Goal: Complete application form

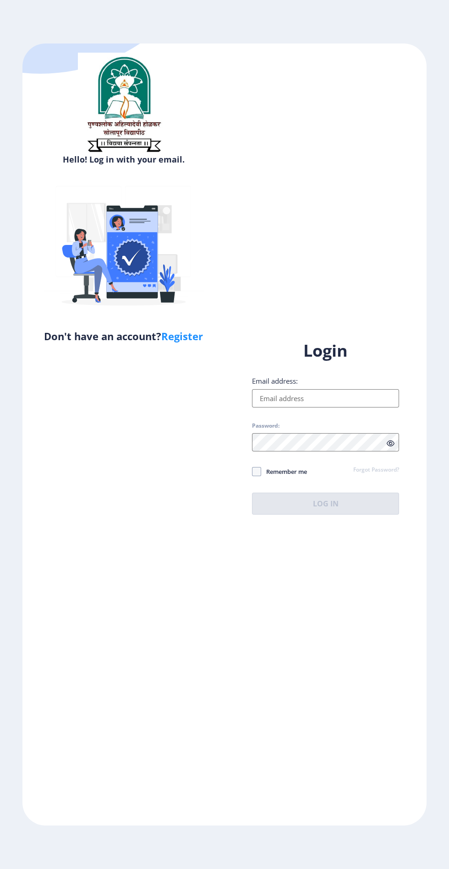
click at [328, 408] on input "Email address:" at bounding box center [325, 398] width 147 height 18
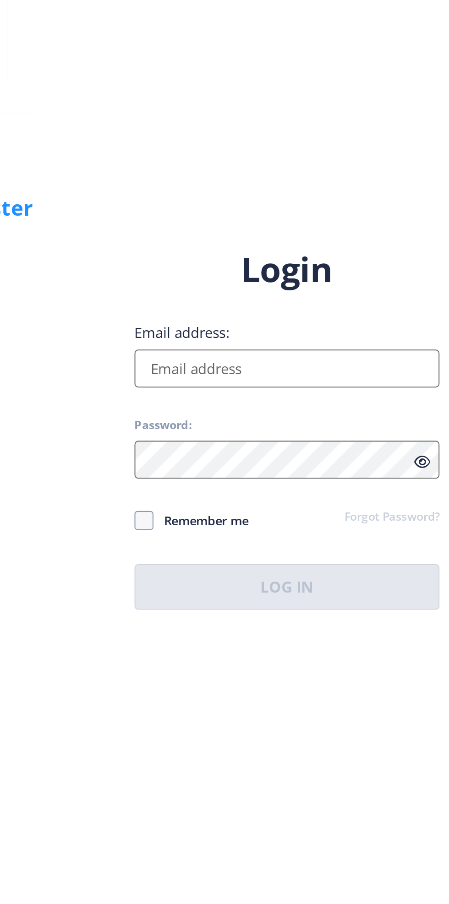
type input "[EMAIL_ADDRESS][DOMAIN_NAME]"
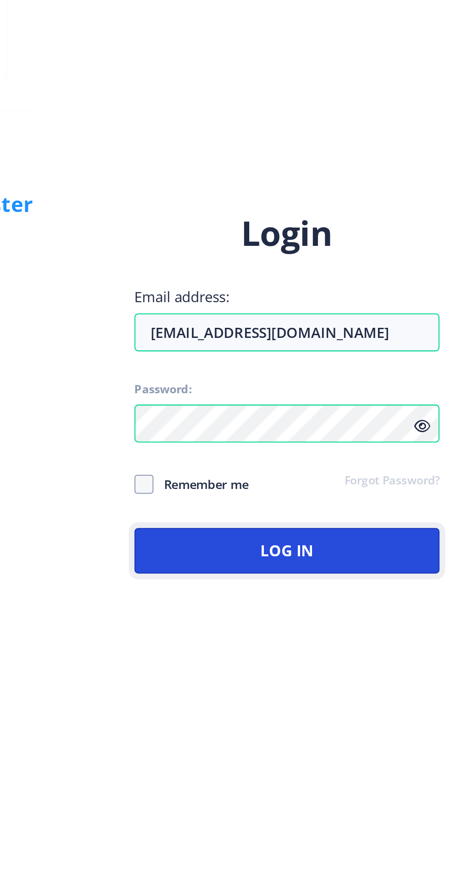
click at [340, 515] on button "Log In" at bounding box center [325, 504] width 147 height 22
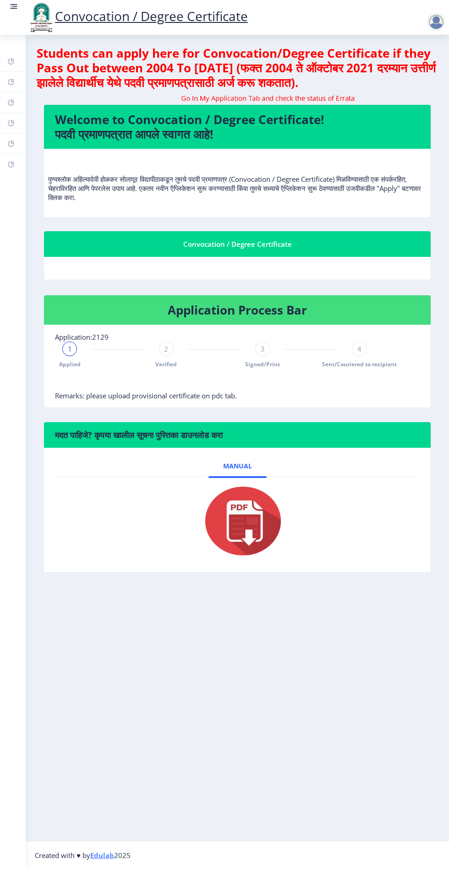
click at [249, 519] on img at bounding box center [237, 520] width 92 height 73
click at [71, 355] on div "1" at bounding box center [69, 349] width 15 height 15
click at [15, 6] on rect at bounding box center [14, 6] width 5 height 1
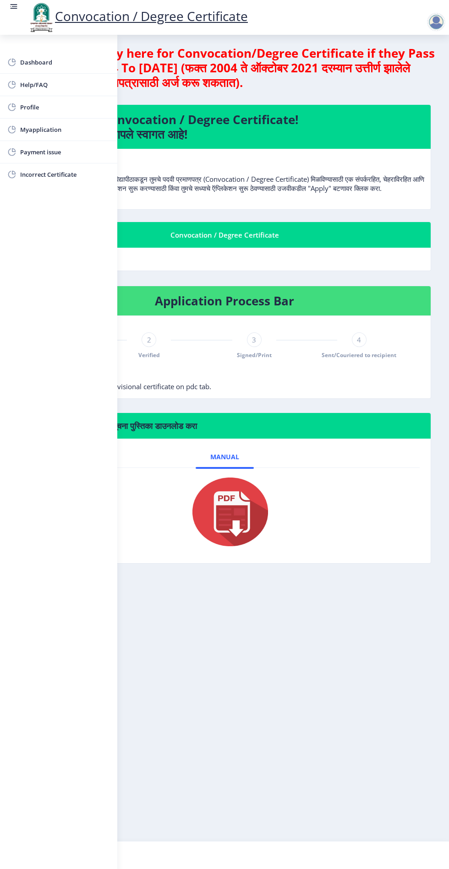
click at [50, 129] on span "Myapplication" at bounding box center [65, 129] width 90 height 11
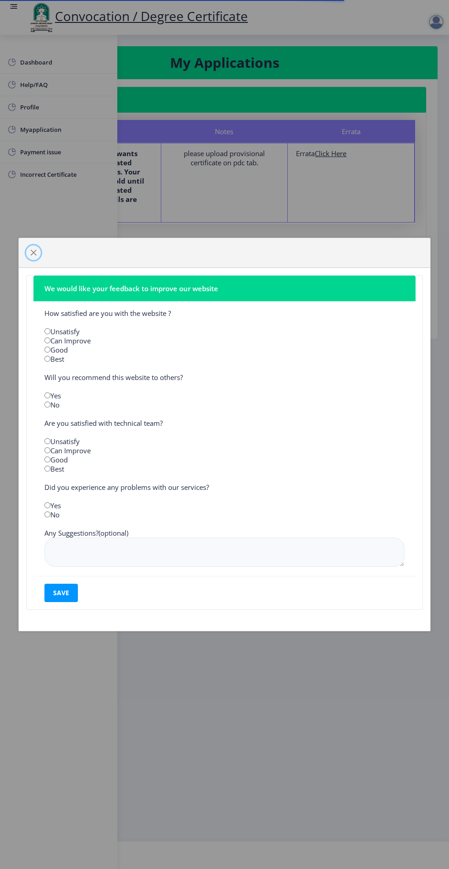
click at [33, 252] on span "button" at bounding box center [33, 252] width 7 height 7
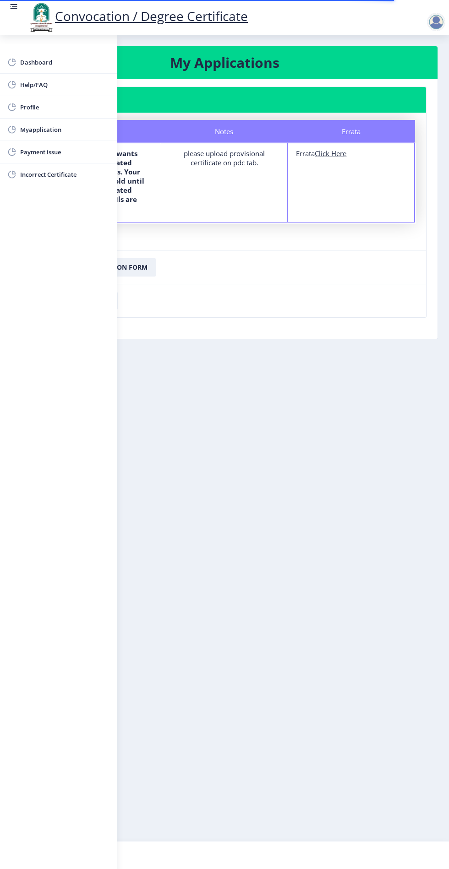
click at [298, 361] on nb-layout-column "My Applications Application 2129 Status Notes Errata Status The department want…" at bounding box center [224, 438] width 449 height 806
click at [12, 16] on link at bounding box center [13, 17] width 9 height 31
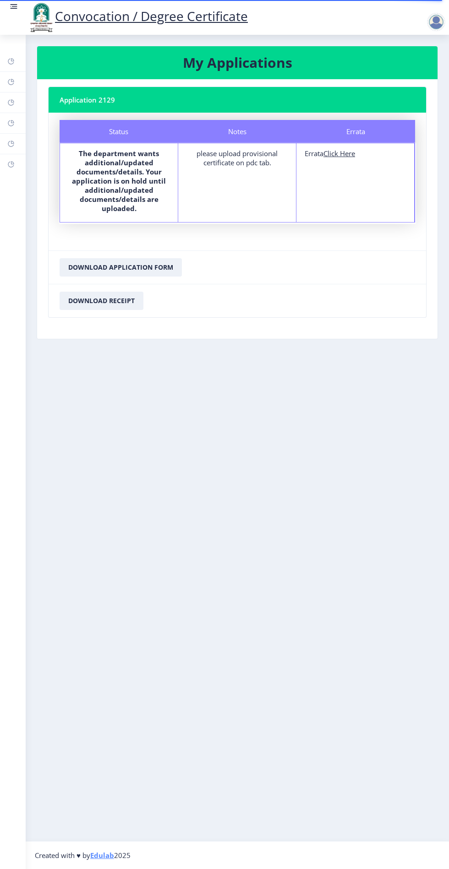
click at [346, 150] on u "Click Here" at bounding box center [339, 153] width 32 height 9
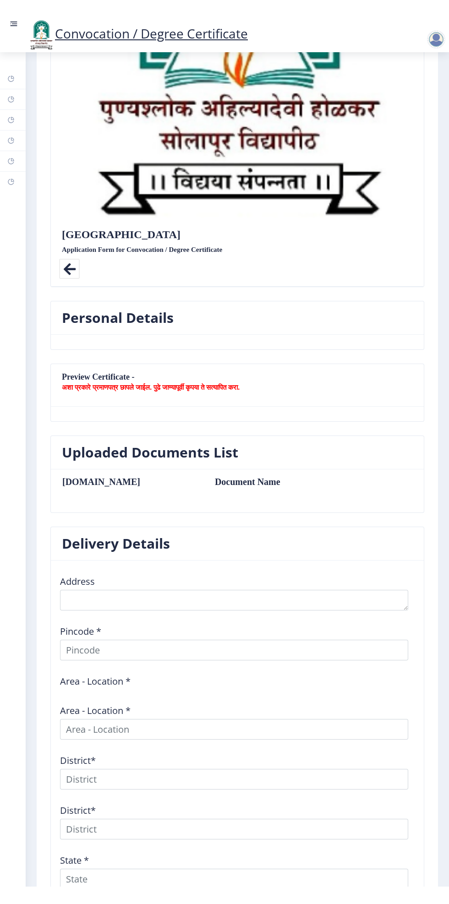
scroll to position [380, 0]
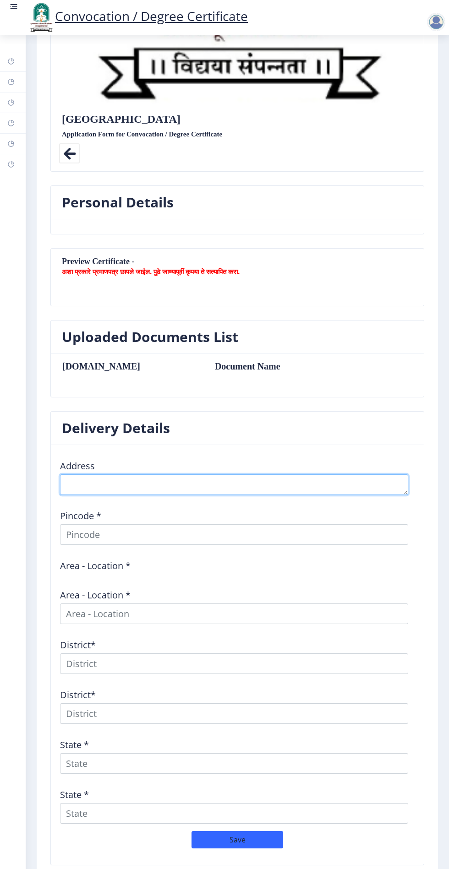
click at [214, 485] on textarea at bounding box center [234, 484] width 348 height 21
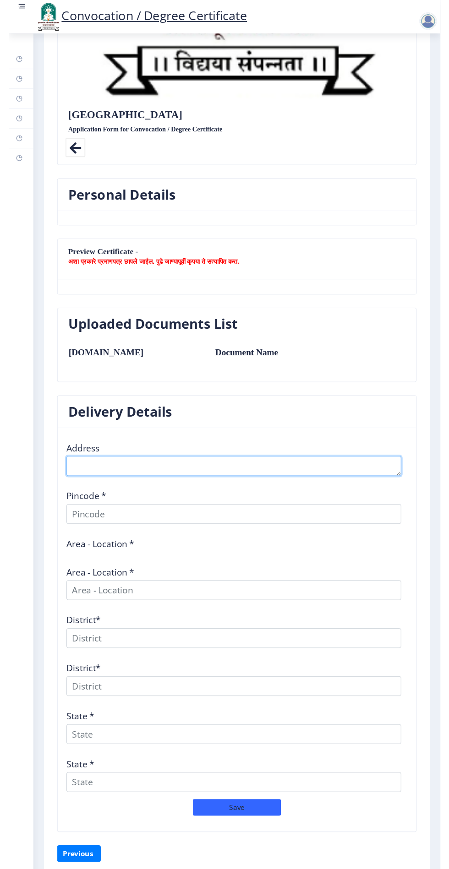
scroll to position [381, 0]
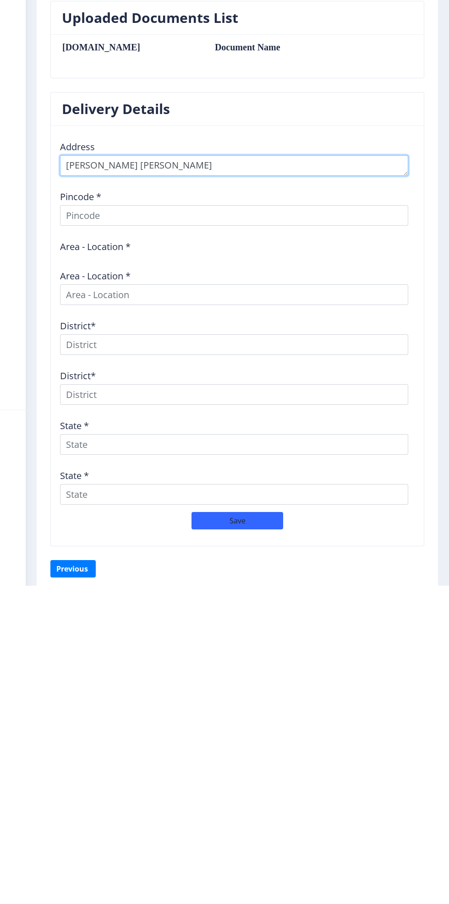
click at [206, 475] on textarea at bounding box center [234, 484] width 348 height 21
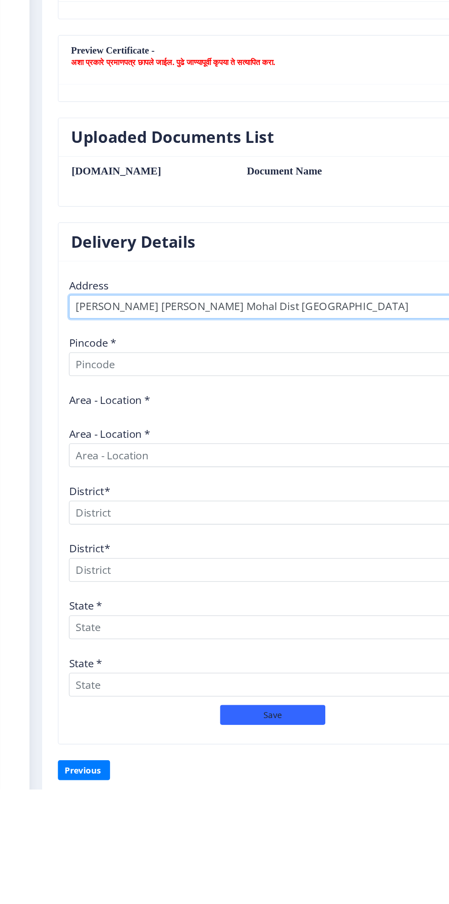
type textarea "[PERSON_NAME] [PERSON_NAME] Mohal Dist [GEOGRAPHIC_DATA]"
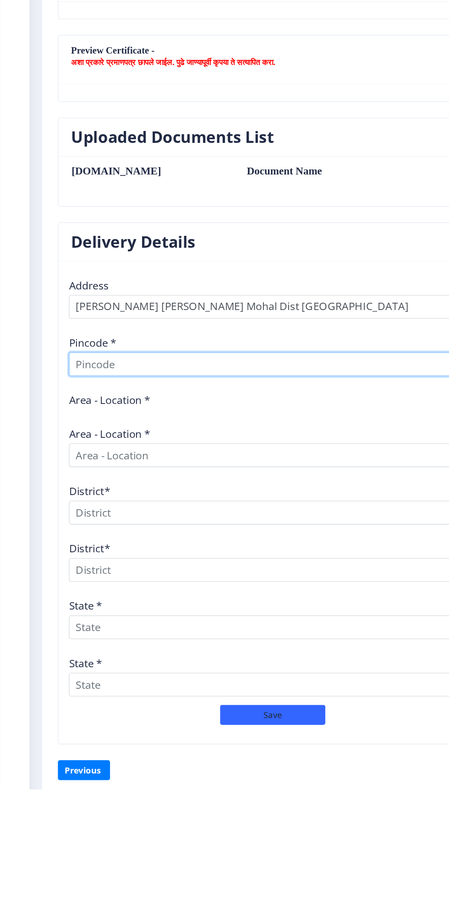
click at [182, 527] on input at bounding box center [234, 534] width 348 height 21
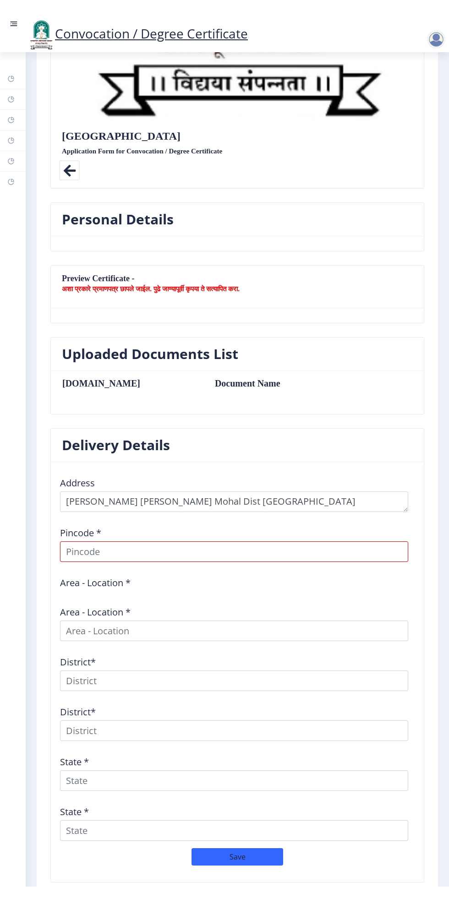
scroll to position [380, 0]
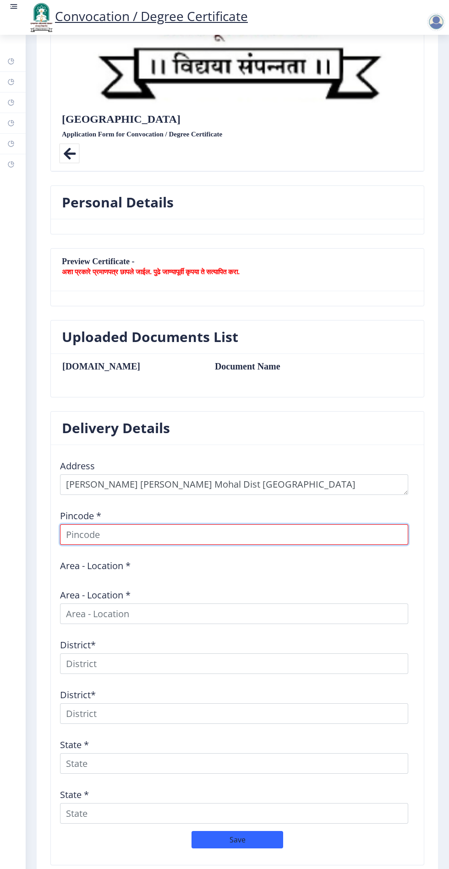
click at [209, 530] on input at bounding box center [234, 534] width 348 height 21
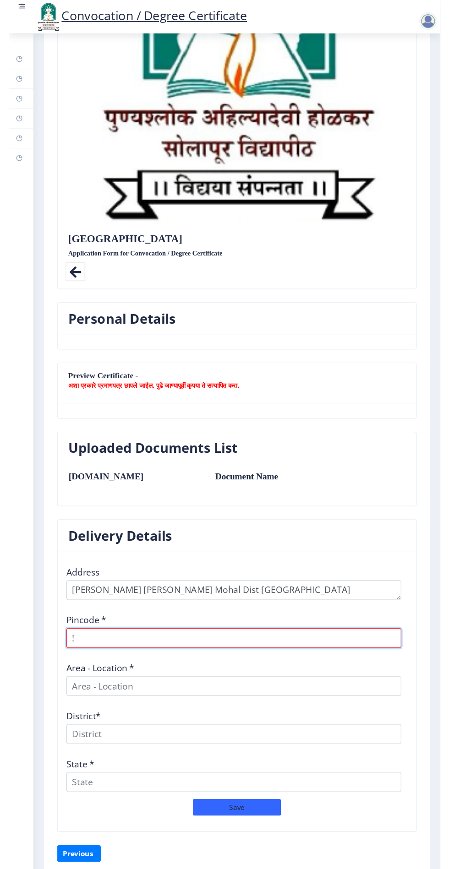
scroll to position [252, 0]
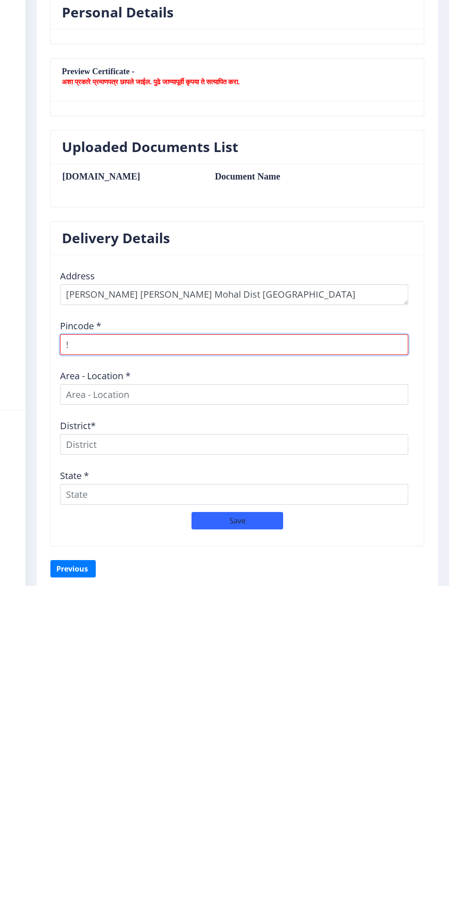
type input "!"
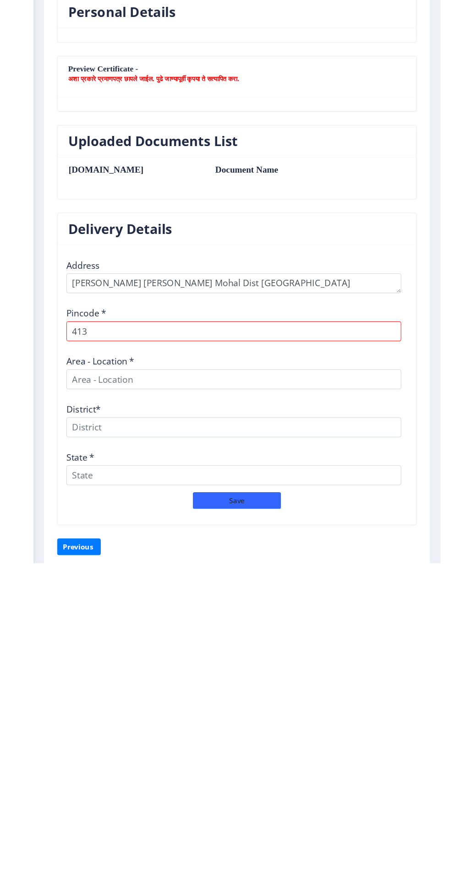
scroll to position [251, 0]
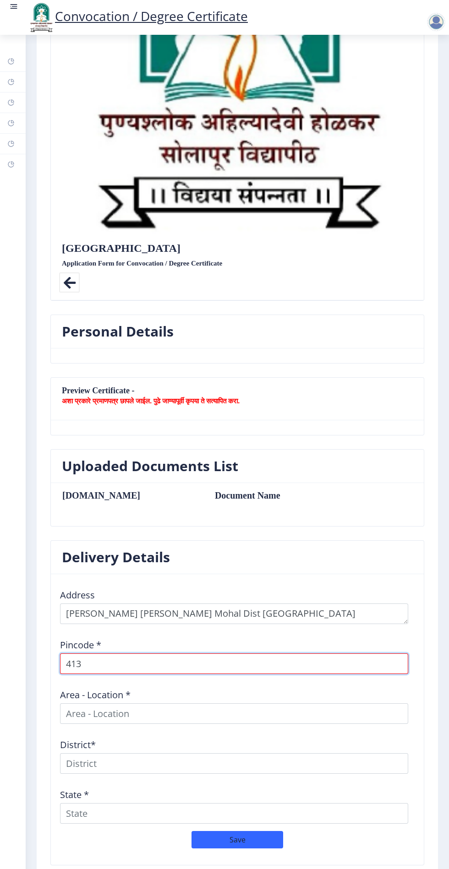
click at [163, 661] on input "413" at bounding box center [234, 663] width 348 height 21
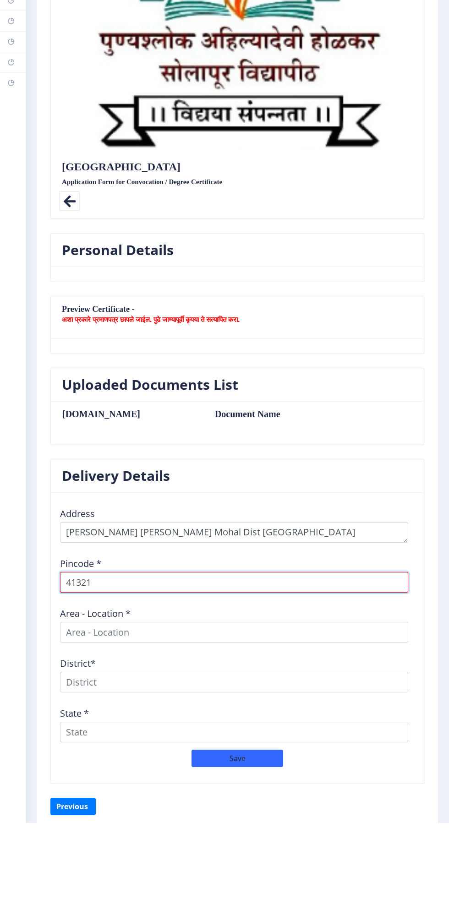
type input "413214"
select select
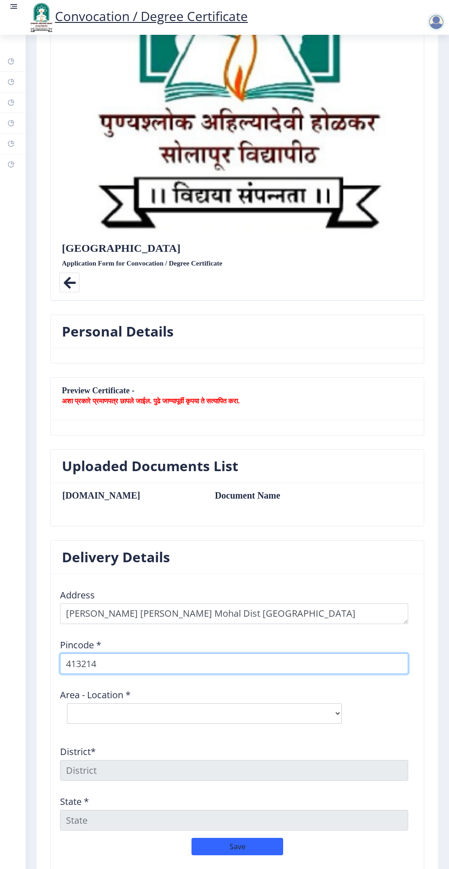
scroll to position [258, 0]
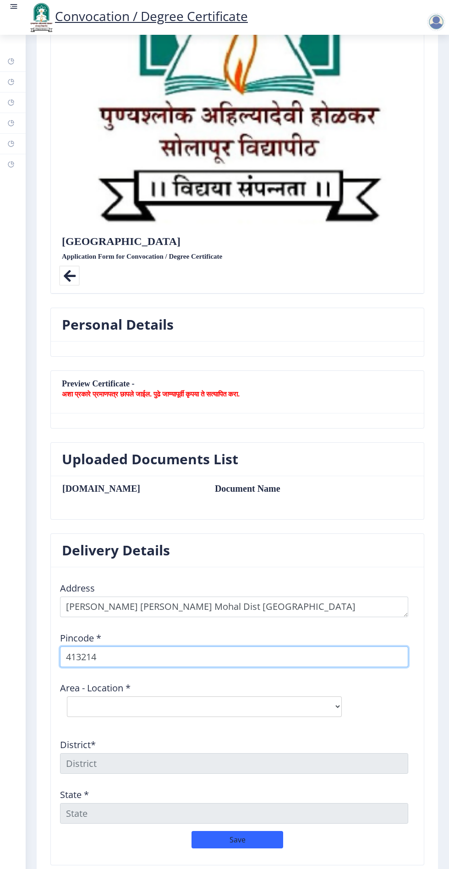
type input "413214"
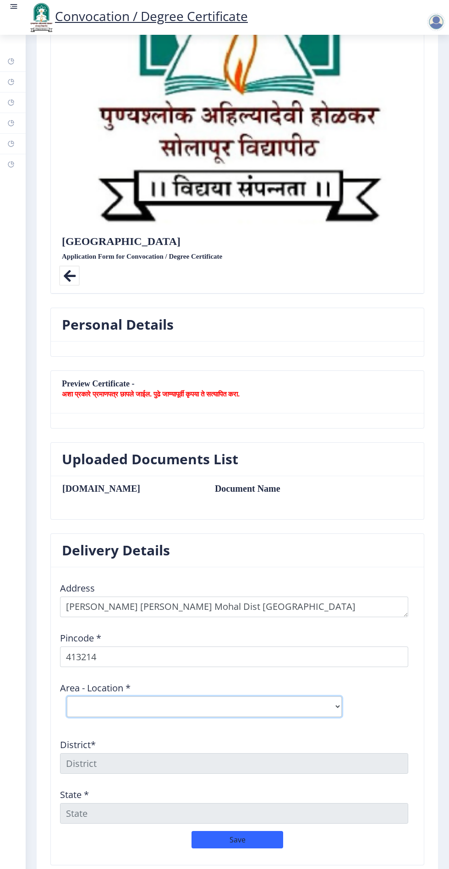
click at [277, 703] on select "Select Area Location Angar S.O Anjangaon Khilobache [PERSON_NAME] B.O Londewadi…" at bounding box center [204, 706] width 275 height 21
select select "3: Object"
click at [67, 696] on select "Select Area Location Angar S.O Anjangaon Khilobache [PERSON_NAME] B.O Londewadi…" at bounding box center [204, 706] width 275 height 21
type input "SOLAPUR"
type input "[GEOGRAPHIC_DATA]"
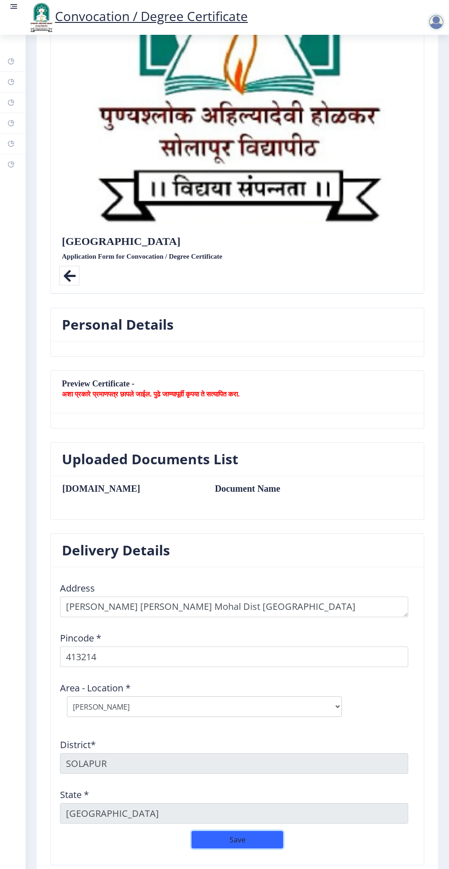
click at [243, 834] on button "Save" at bounding box center [237, 839] width 92 height 17
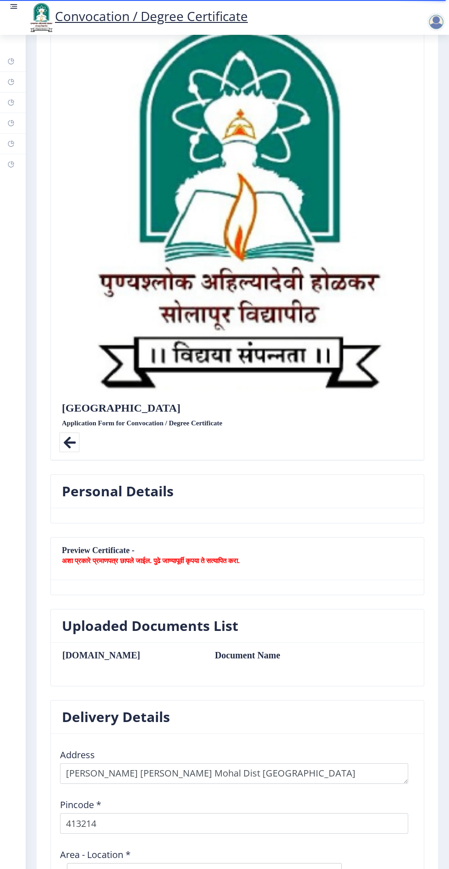
scroll to position [0, 0]
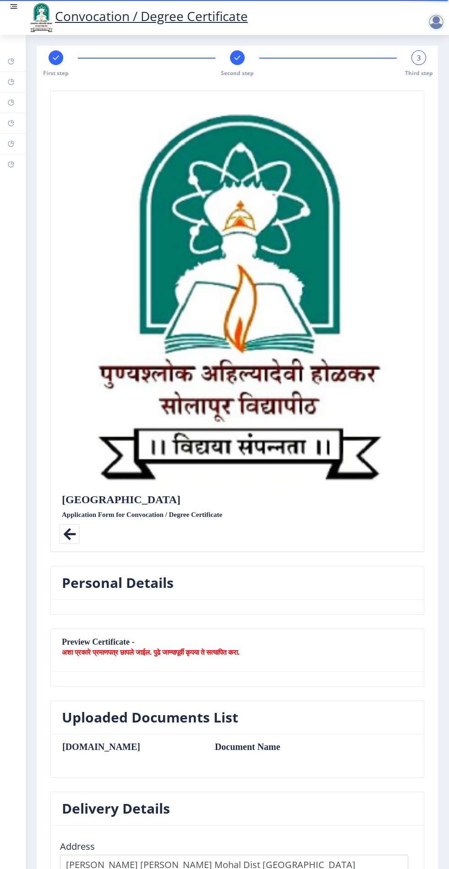
click at [421, 58] on div "3" at bounding box center [418, 57] width 15 height 15
click at [71, 532] on icon at bounding box center [69, 534] width 21 height 21
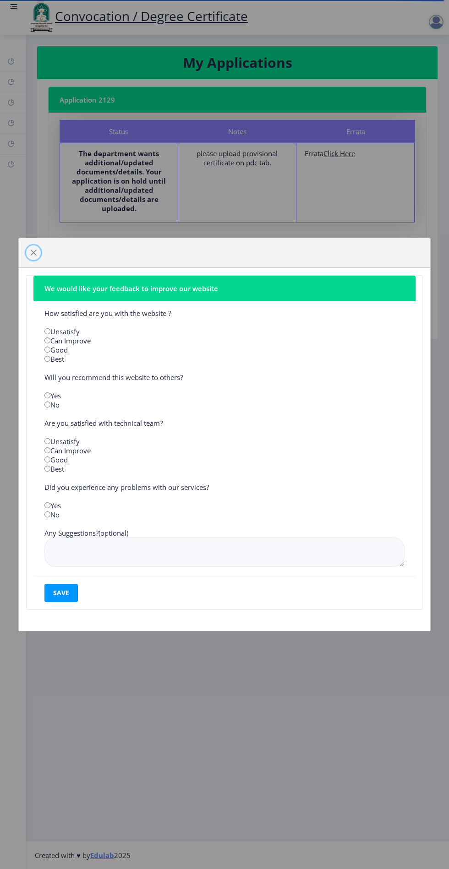
click at [38, 247] on button "button" at bounding box center [33, 252] width 15 height 15
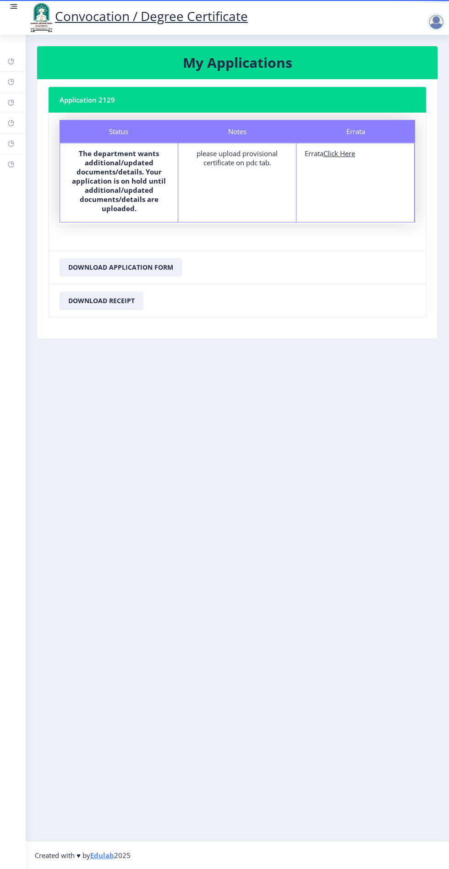
click at [14, 6] on rect at bounding box center [14, 6] width 5 height 1
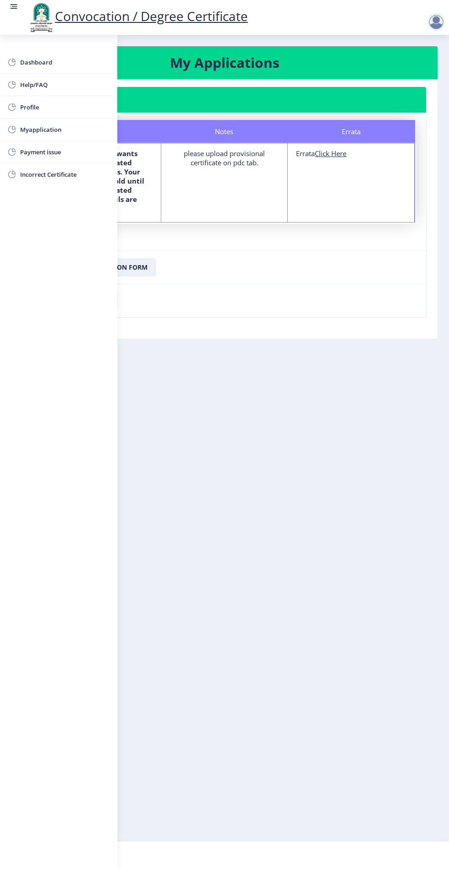
click at [324, 604] on nb-layout-column "My Applications Application 2129 Status Notes Errata Status The department want…" at bounding box center [224, 438] width 449 height 806
click at [321, 630] on nb-layout-column "My Applications Application 2129 Status Notes Errata Status The department want…" at bounding box center [224, 438] width 449 height 806
click at [285, 365] on nb-layout-column "My Applications Application 2129 Status Notes Errata Status The department want…" at bounding box center [224, 438] width 449 height 806
click at [14, 5] on rect at bounding box center [14, 4] width 7 height 1
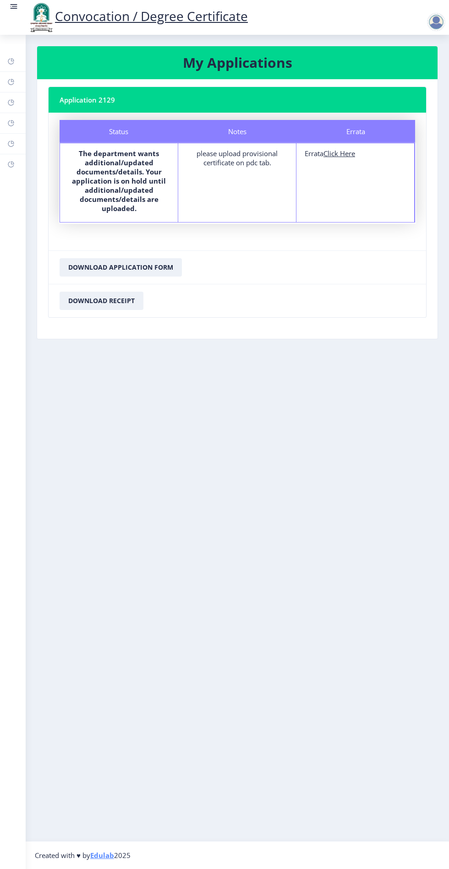
click at [116, 197] on b "The department wants additional/updated documents/details. Your application is …" at bounding box center [119, 181] width 94 height 64
click at [332, 153] on u "Click Here" at bounding box center [339, 153] width 32 height 9
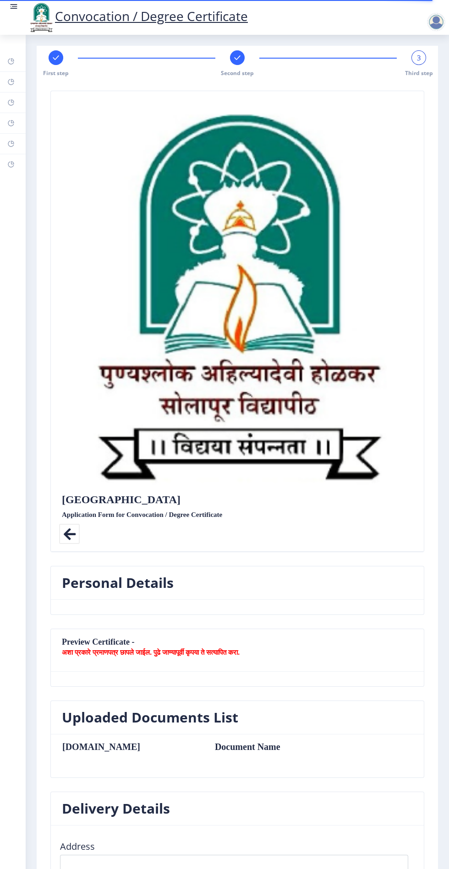
click at [417, 57] on span "3" at bounding box center [419, 57] width 4 height 9
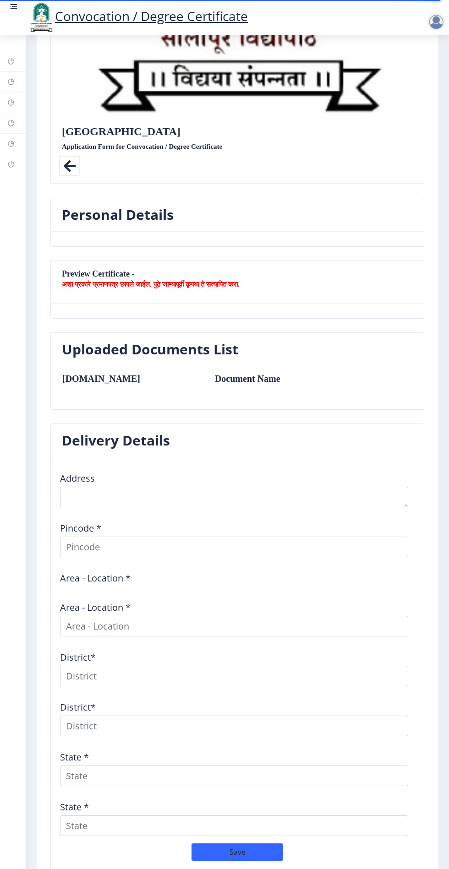
scroll to position [380, 0]
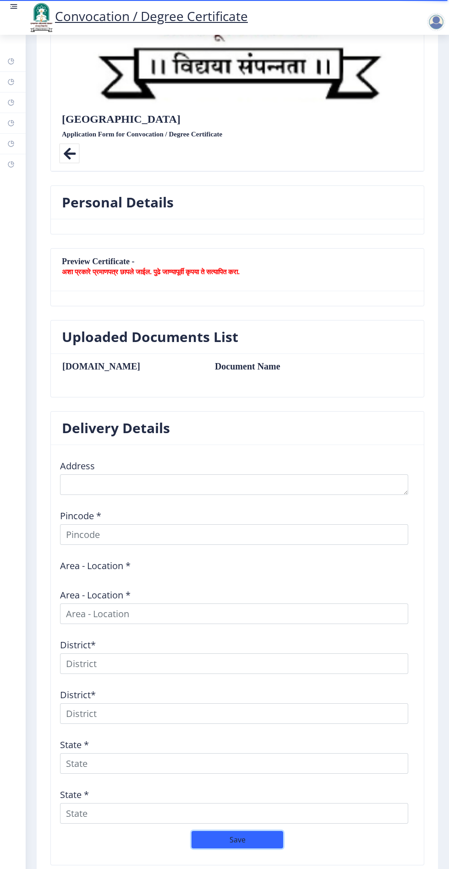
click at [239, 840] on button "Save" at bounding box center [237, 839] width 92 height 17
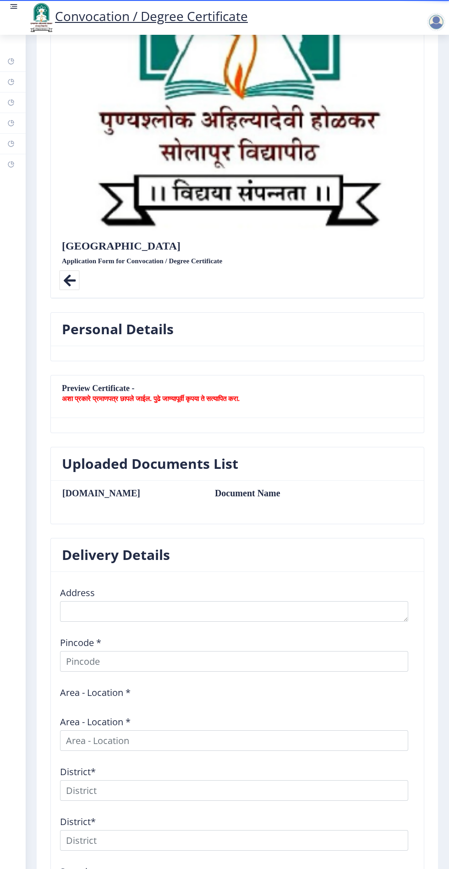
scroll to position [0, 0]
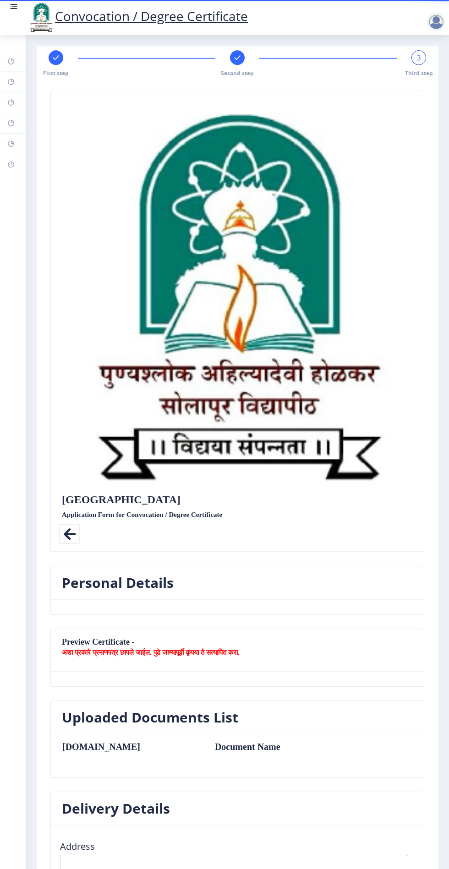
click at [69, 535] on icon at bounding box center [69, 534] width 21 height 21
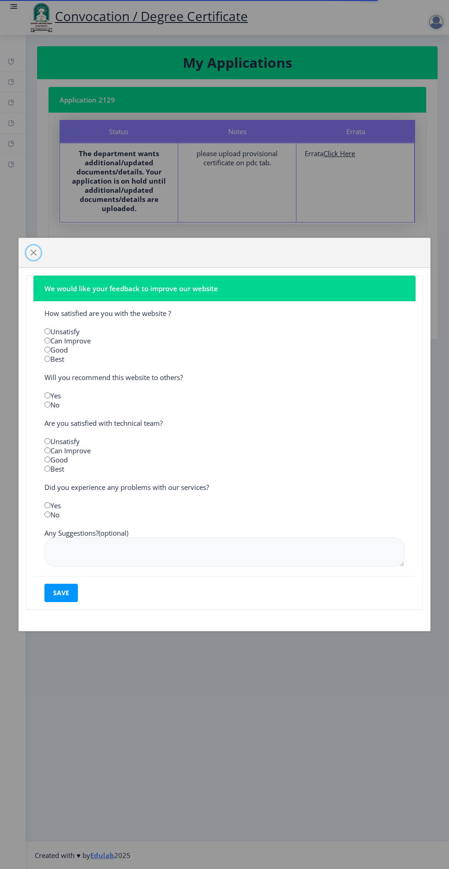
click at [33, 251] on span "button" at bounding box center [33, 252] width 7 height 7
